Goal: Task Accomplishment & Management: Use online tool/utility

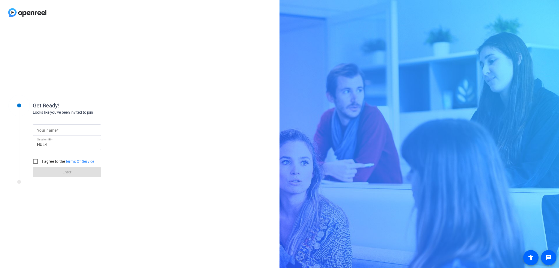
click at [68, 135] on div at bounding box center [66, 129] width 59 height 11
type input "[PERSON_NAME]"
click at [37, 166] on input "I agree to the Terms Of Service" at bounding box center [35, 161] width 11 height 11
checkbox input "true"
click at [55, 175] on span at bounding box center [67, 172] width 68 height 13
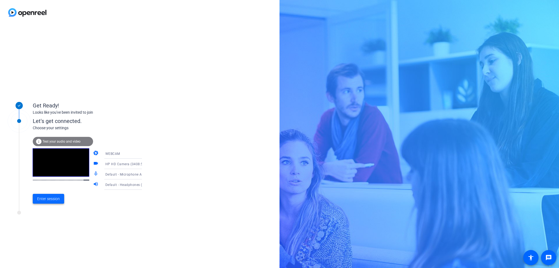
click at [47, 200] on span "Enter session" at bounding box center [48, 199] width 23 height 6
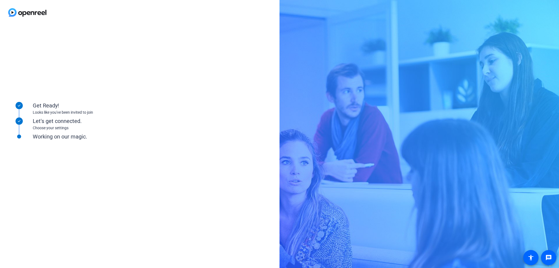
click at [239, 207] on div "Get Ready! Looks like you've been invited to join Let's get connected. Choose y…" at bounding box center [139, 146] width 279 height 243
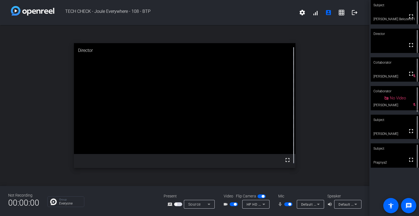
drag, startPoint x: 388, startPoint y: 20, endPoint x: 333, endPoint y: 140, distance: 132.3
click at [333, 140] on div "open_in_new Director fullscreen" at bounding box center [184, 105] width 369 height 161
click at [299, 12] on mat-icon "settings" at bounding box center [302, 12] width 7 height 7
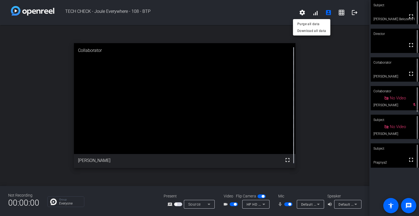
click at [277, 28] on div at bounding box center [209, 108] width 419 height 216
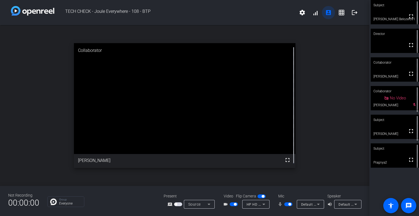
click at [325, 14] on mat-icon "account_box" at bounding box center [328, 12] width 7 height 7
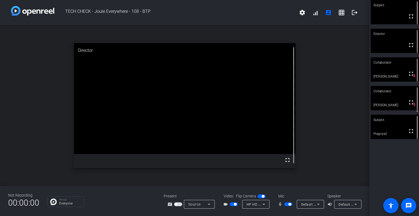
click at [236, 203] on span "button" at bounding box center [235, 204] width 3 height 3
click at [292, 202] on span "button" at bounding box center [288, 204] width 8 height 4
click at [266, 200] on mat-form-field "HP HD Camera (0408:5445)" at bounding box center [255, 204] width 27 height 9
click at [269, 200] on mat-form-field "HP HD Camera (0408:5445)" at bounding box center [255, 204] width 27 height 9
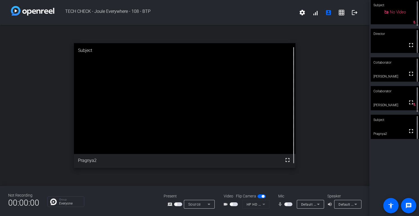
drag, startPoint x: 274, startPoint y: 203, endPoint x: 276, endPoint y: 199, distance: 4.4
click at [269, 208] on div at bounding box center [255, 211] width 27 height 6
click at [269, 200] on mat-form-field "HP HD Camera (0408:5445)" at bounding box center [255, 204] width 27 height 9
